Goal: Transaction & Acquisition: Book appointment/travel/reservation

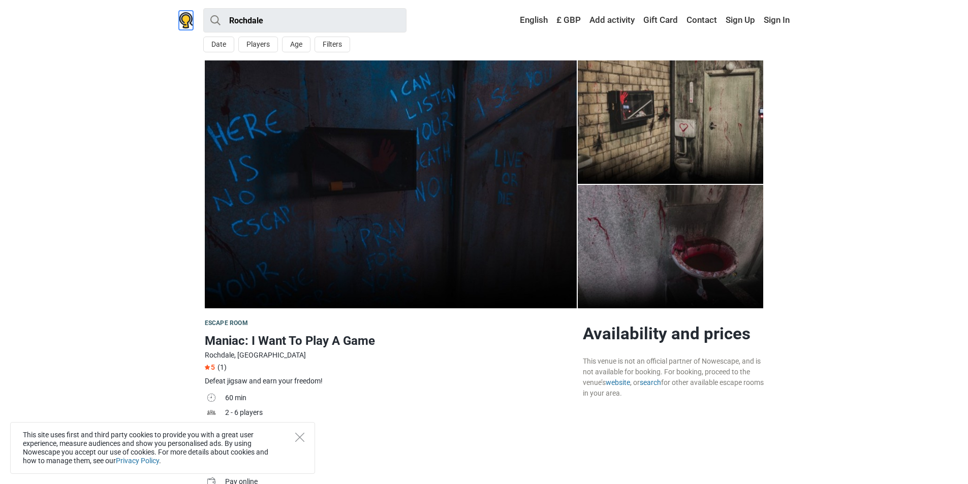
click at [180, 21] on img at bounding box center [186, 20] width 14 height 16
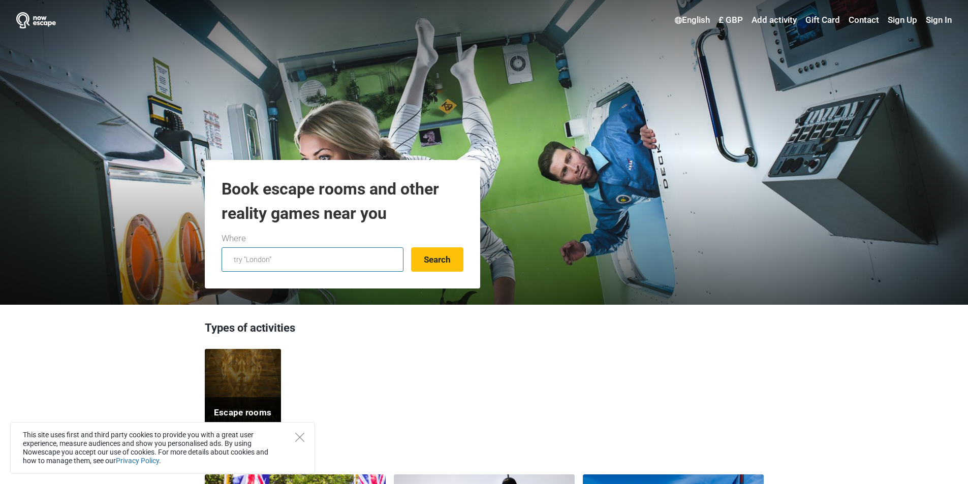
click at [324, 259] on input "text" at bounding box center [313, 259] width 182 height 24
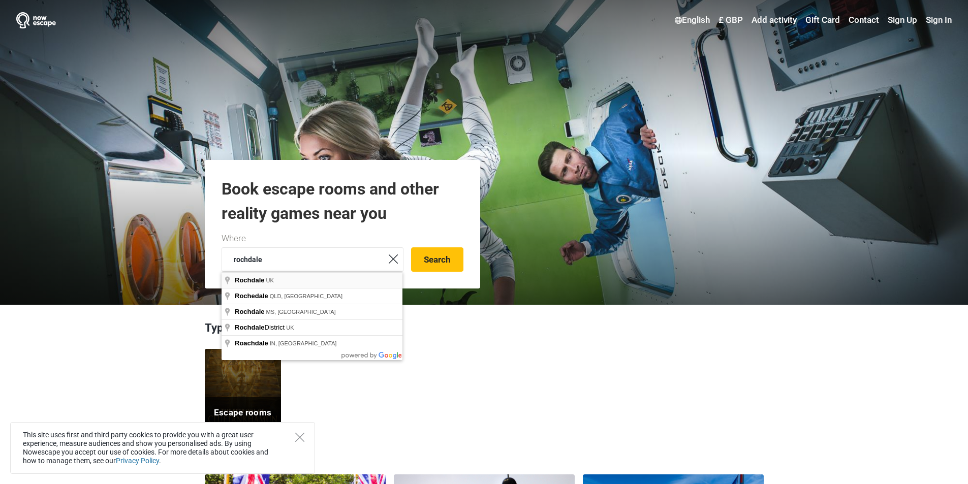
type input "Rochdale, UK"
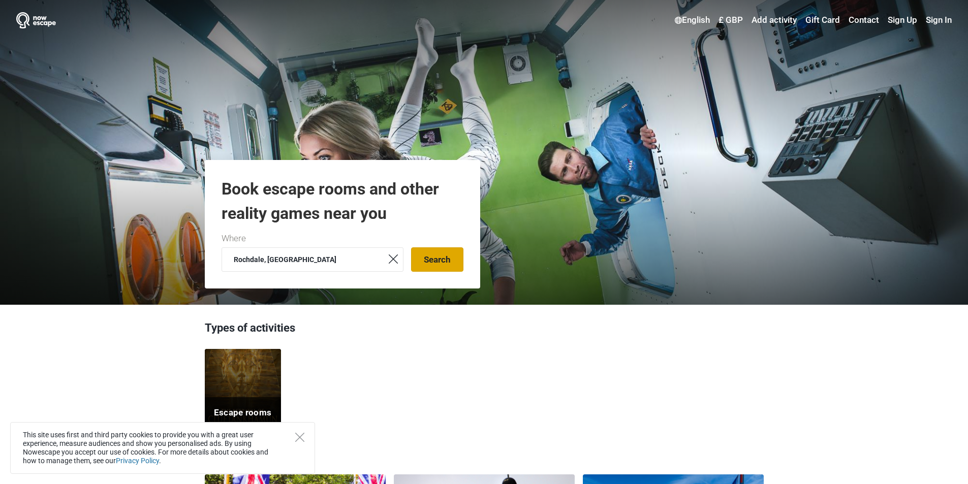
click at [431, 264] on button "Search" at bounding box center [437, 259] width 52 height 24
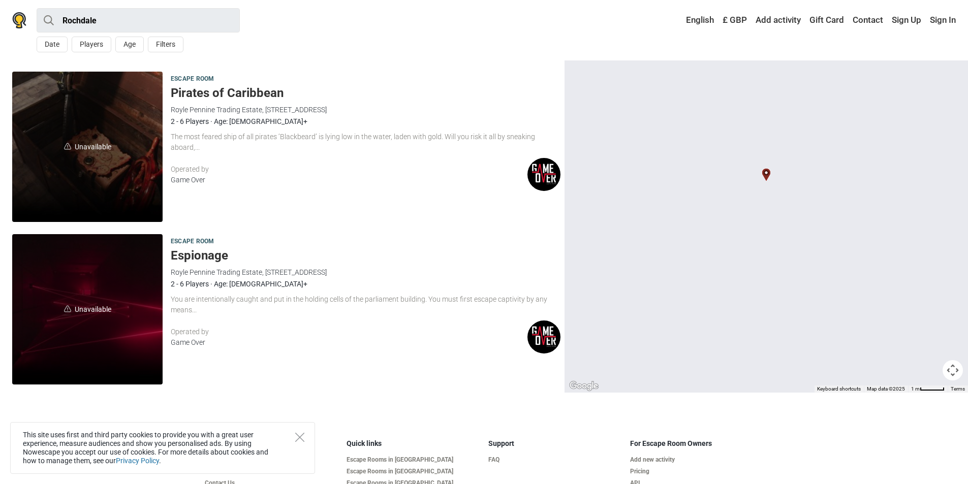
scroll to position [339, 0]
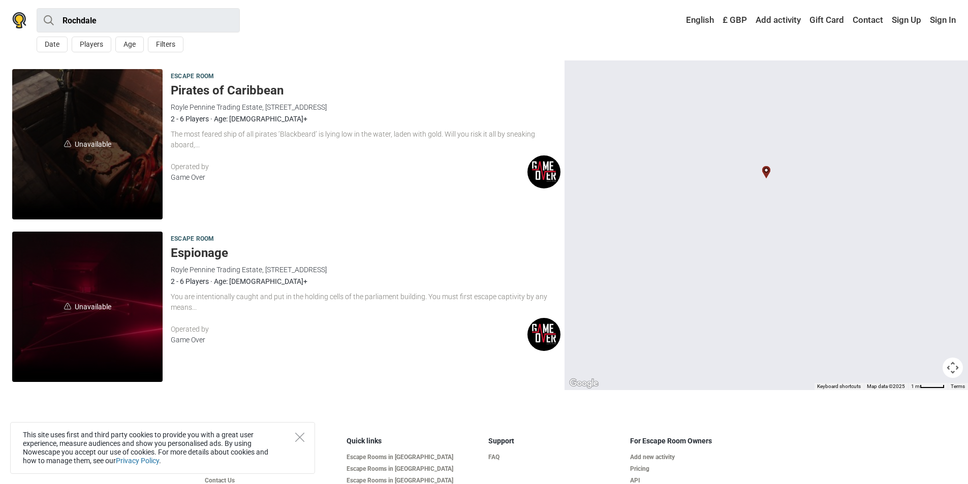
click at [274, 88] on h5 "Pirates of Caribbean" at bounding box center [366, 90] width 390 height 15
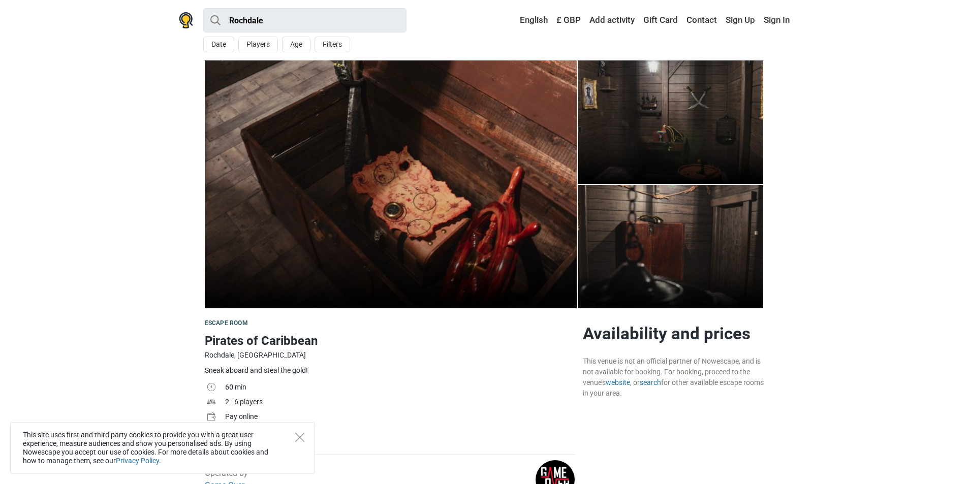
click at [517, 190] on img at bounding box center [391, 184] width 372 height 248
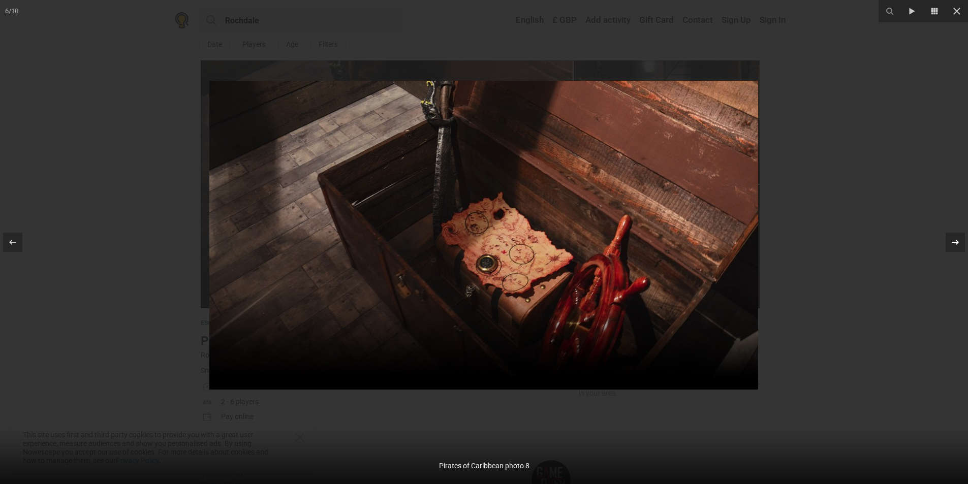
click at [953, 245] on icon at bounding box center [955, 242] width 12 height 12
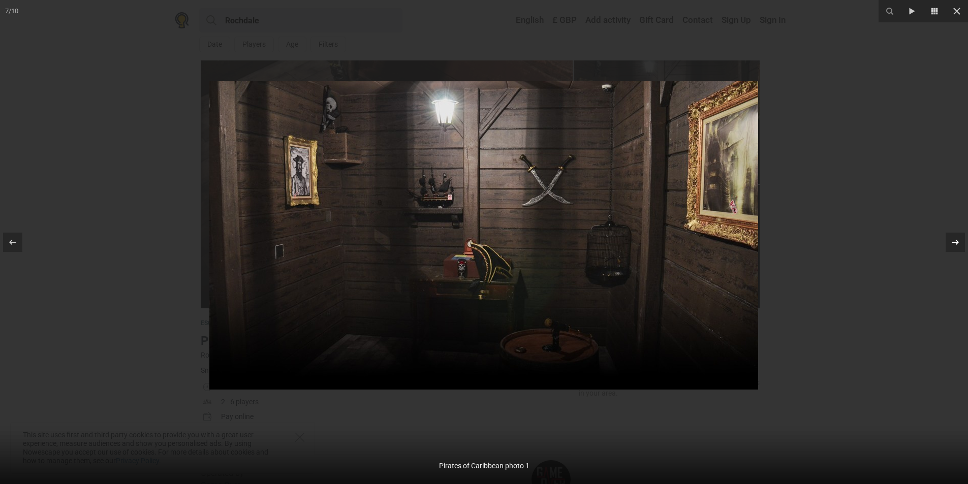
click at [953, 245] on icon at bounding box center [955, 242] width 12 height 12
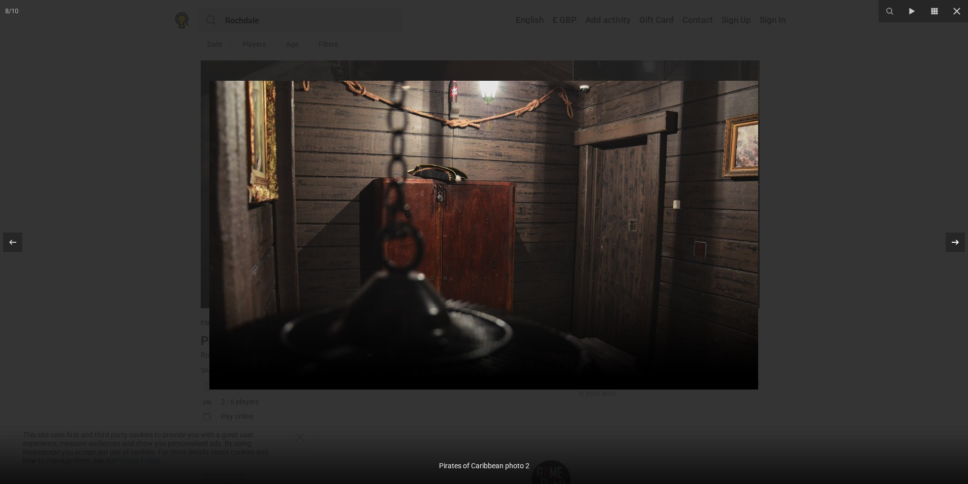
click at [953, 245] on icon at bounding box center [955, 242] width 12 height 12
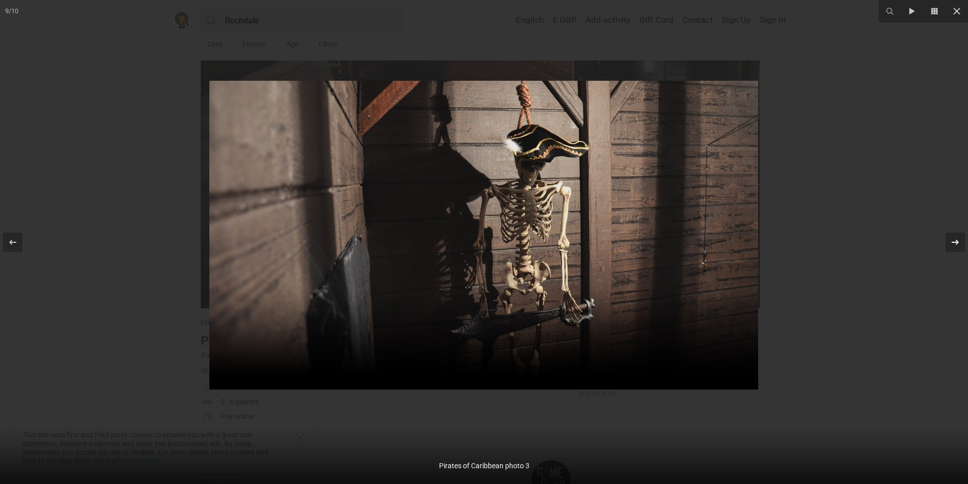
click at [953, 245] on icon at bounding box center [955, 242] width 12 height 12
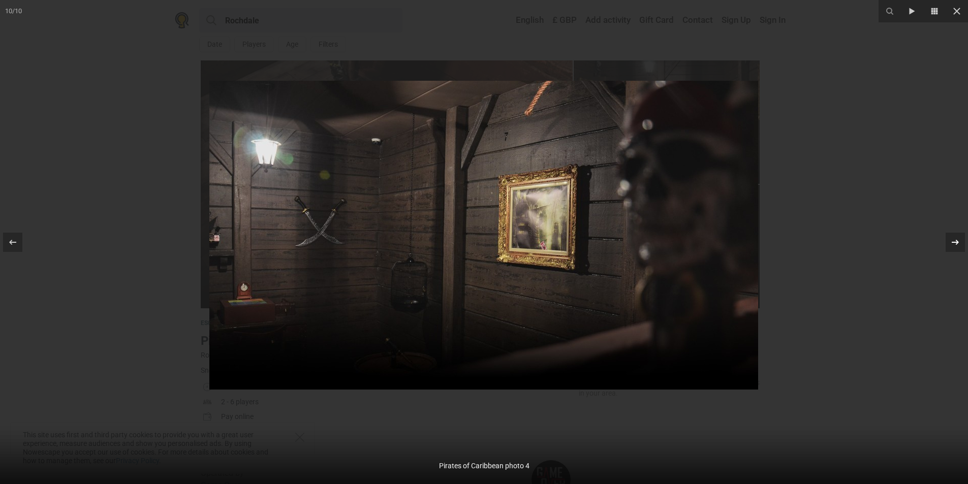
click at [953, 245] on icon at bounding box center [955, 242] width 12 height 12
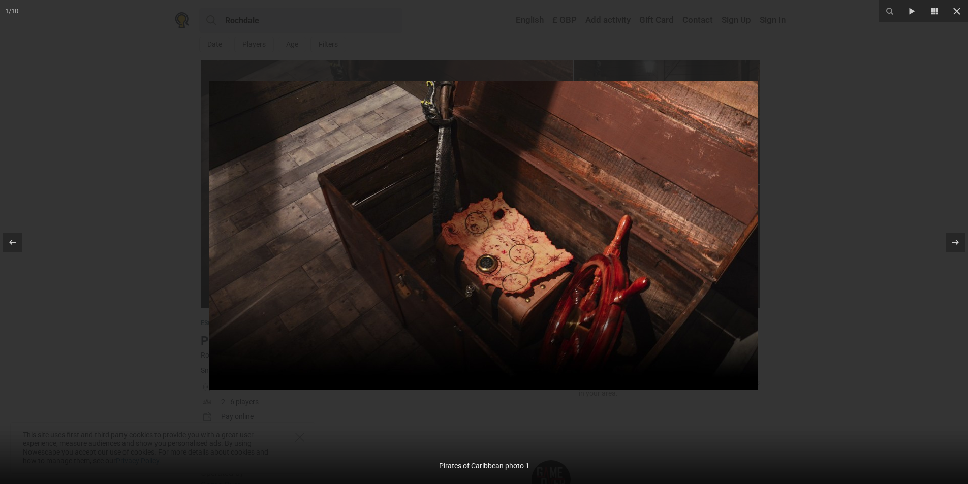
click at [143, 138] on div at bounding box center [484, 242] width 968 height 484
